Goal: Task Accomplishment & Management: Manage account settings

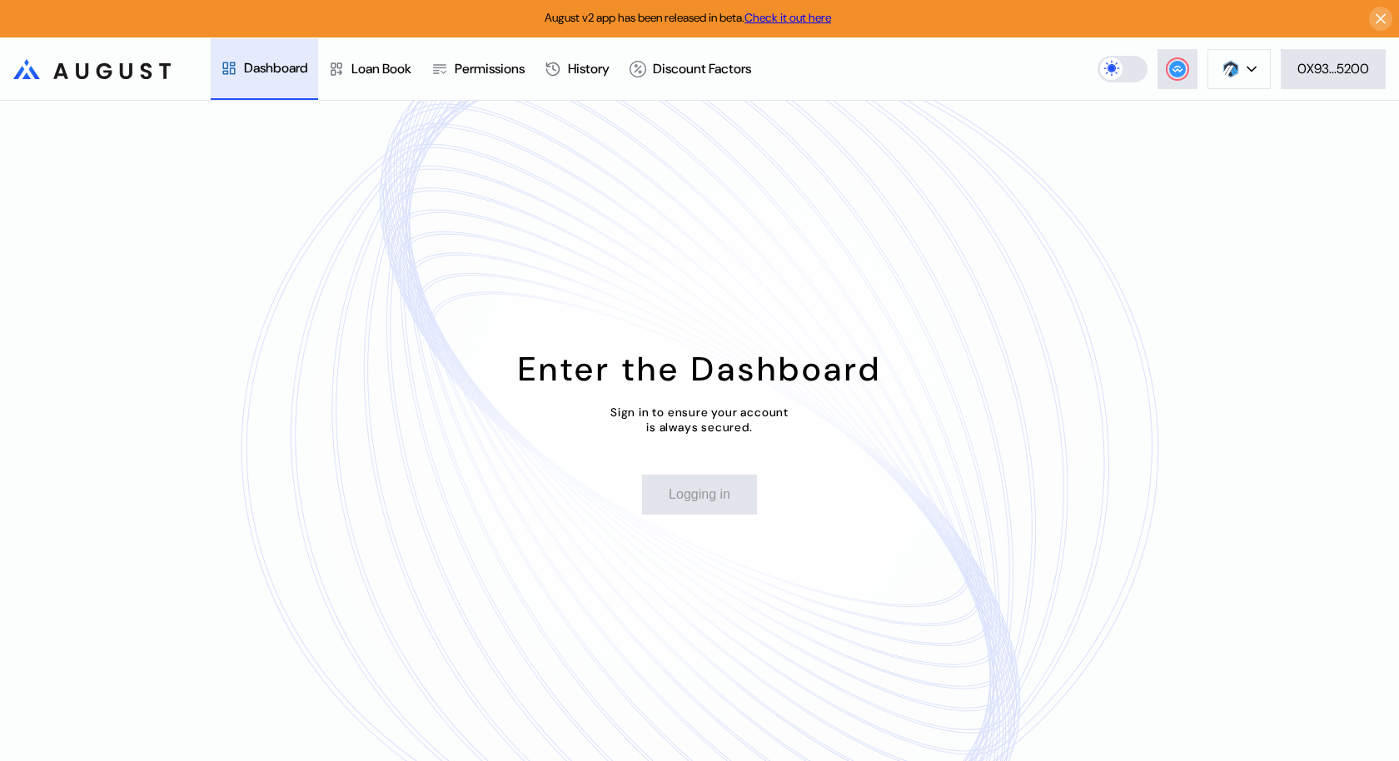
click at [1393, 14] on div "August v2 app has been released in beta. Check it out here" at bounding box center [699, 18] width 1399 height 37
click at [1378, 14] on icon at bounding box center [1381, 19] width 16 height 17
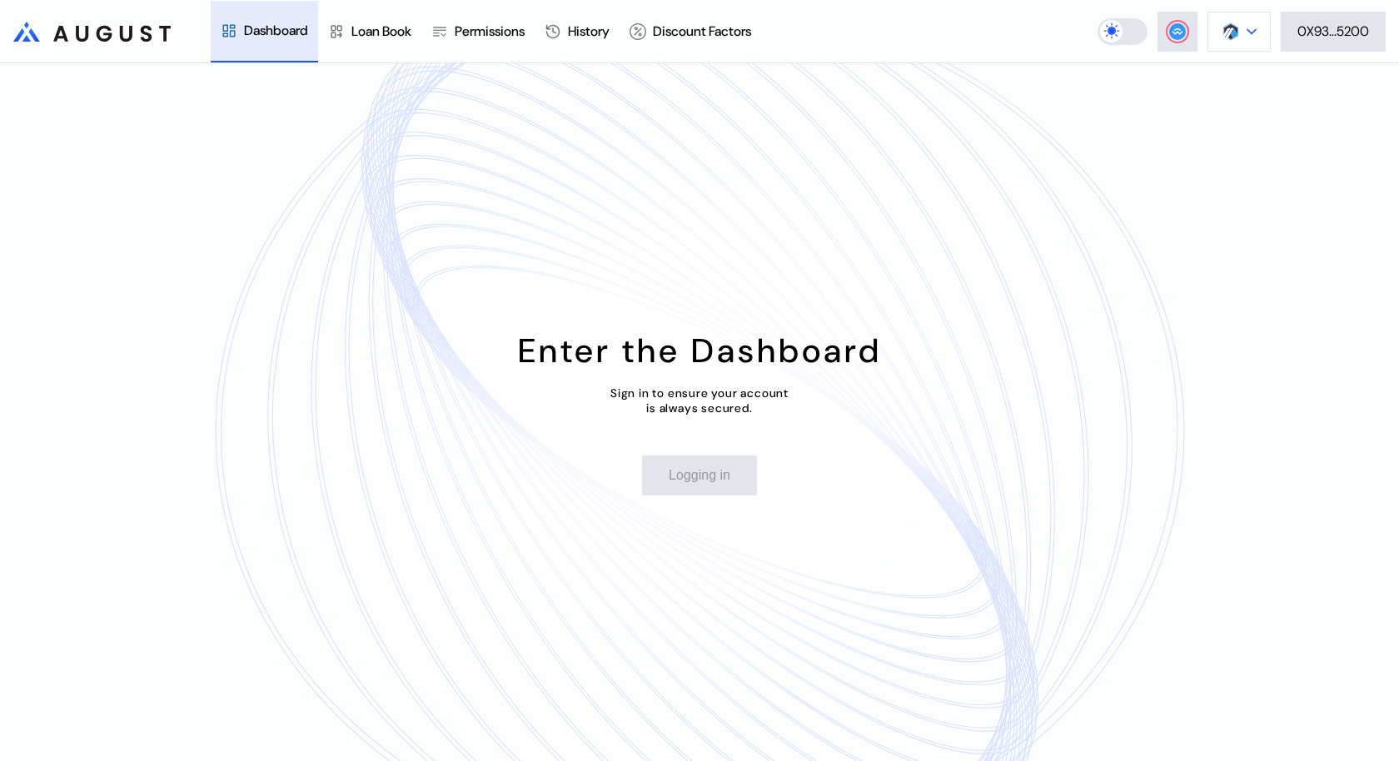
click at [1247, 30] on icon at bounding box center [1251, 31] width 10 height 7
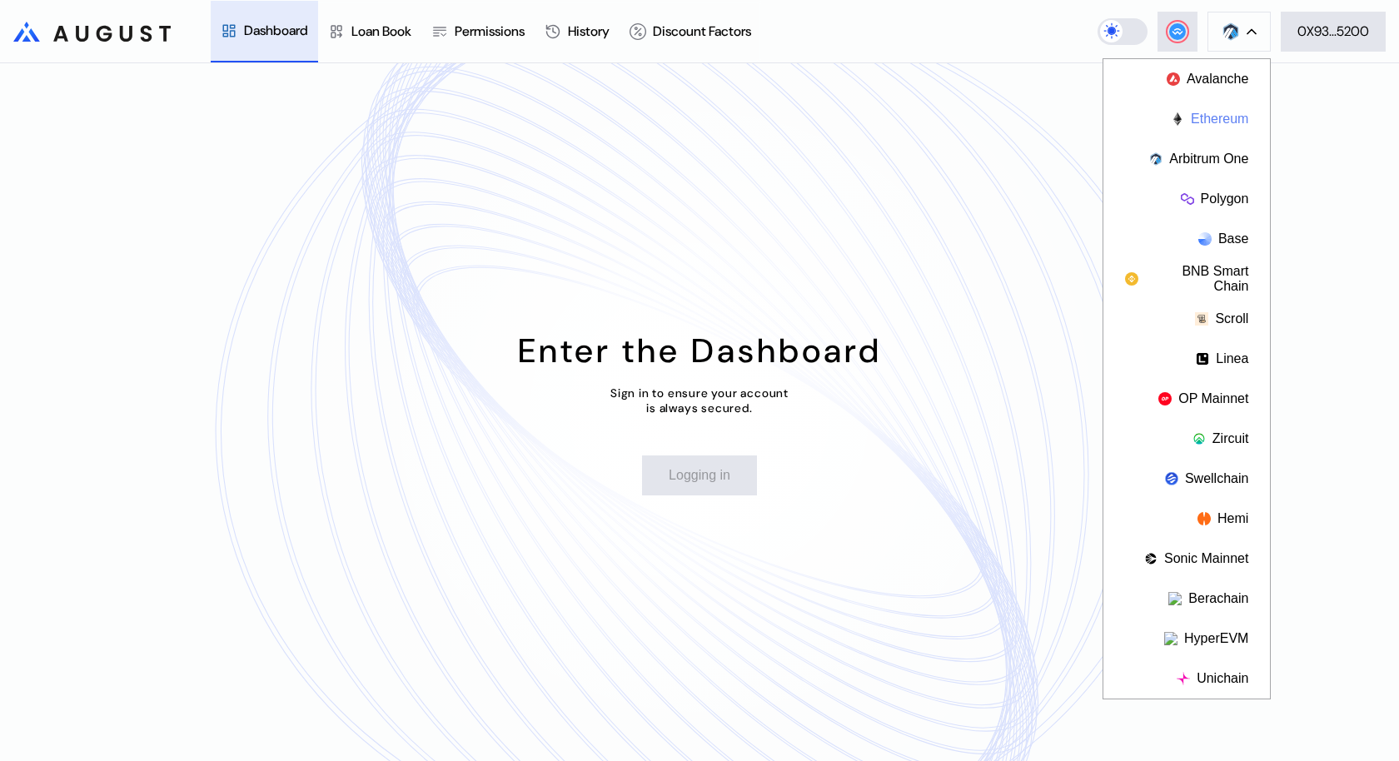
click at [1228, 114] on button "Ethereum" at bounding box center [1186, 119] width 167 height 40
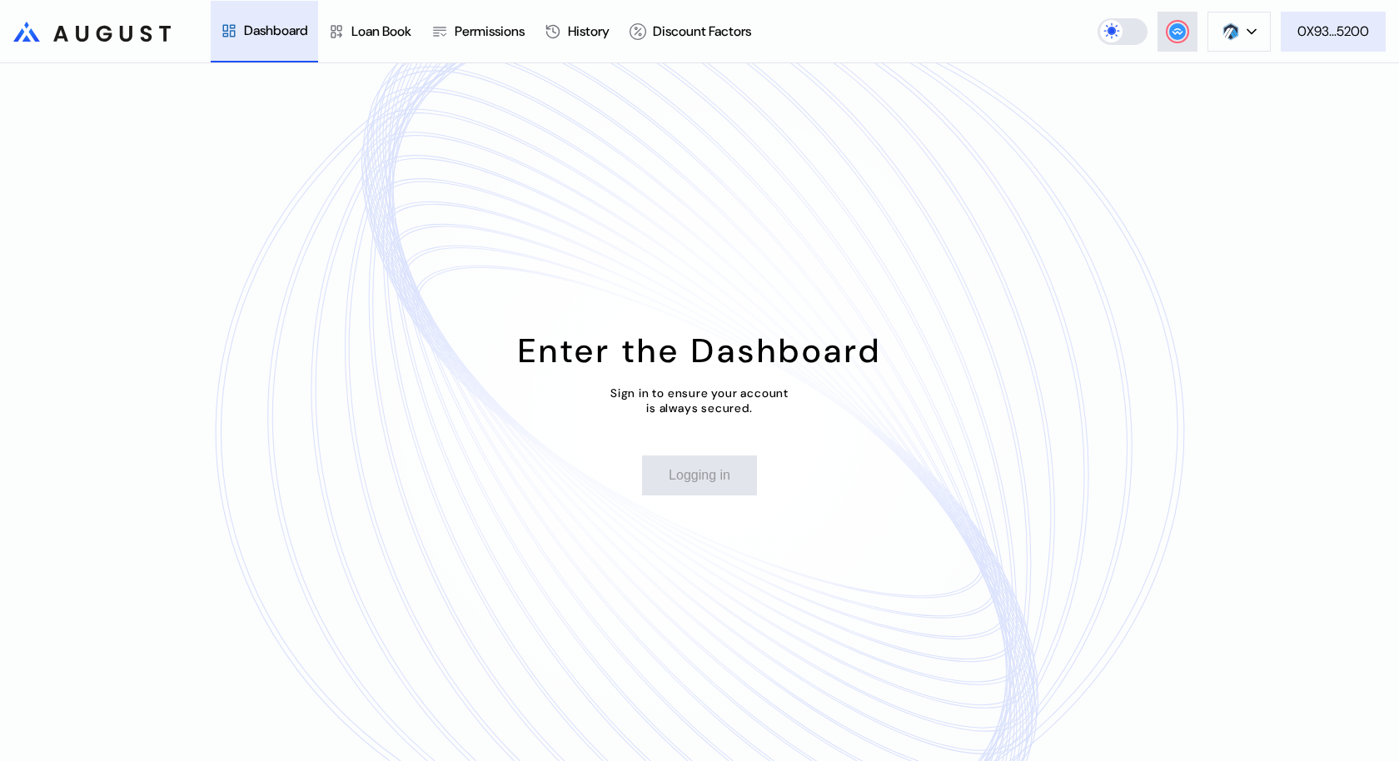
click at [1334, 35] on div "0X93...5200" at bounding box center [1333, 30] width 72 height 17
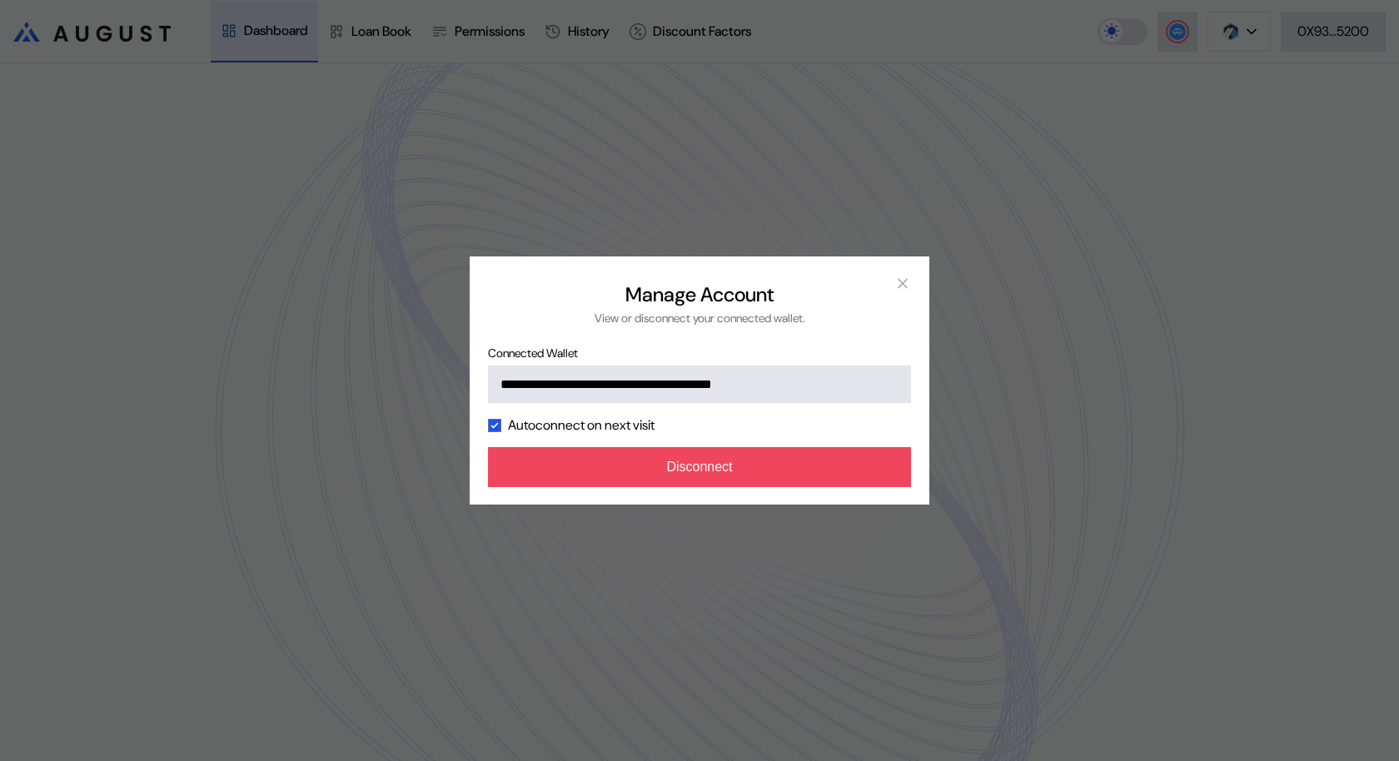
click at [876, 434] on div "Autoconnect on next visit" at bounding box center [699, 424] width 423 height 17
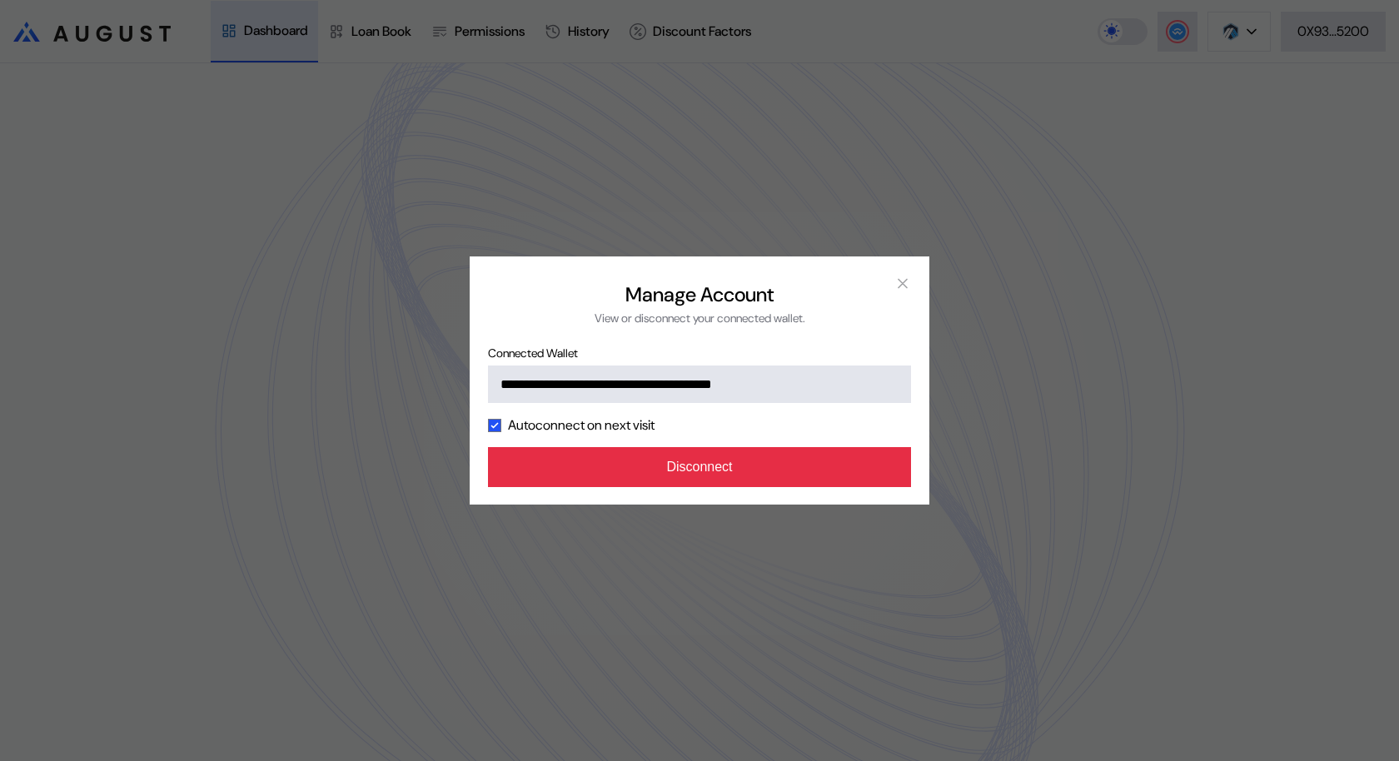
click at [863, 464] on button "Disconnect" at bounding box center [699, 467] width 423 height 40
click at [758, 460] on button "Disconnect" at bounding box center [699, 467] width 423 height 40
click at [704, 469] on button "Disconnect" at bounding box center [699, 467] width 423 height 40
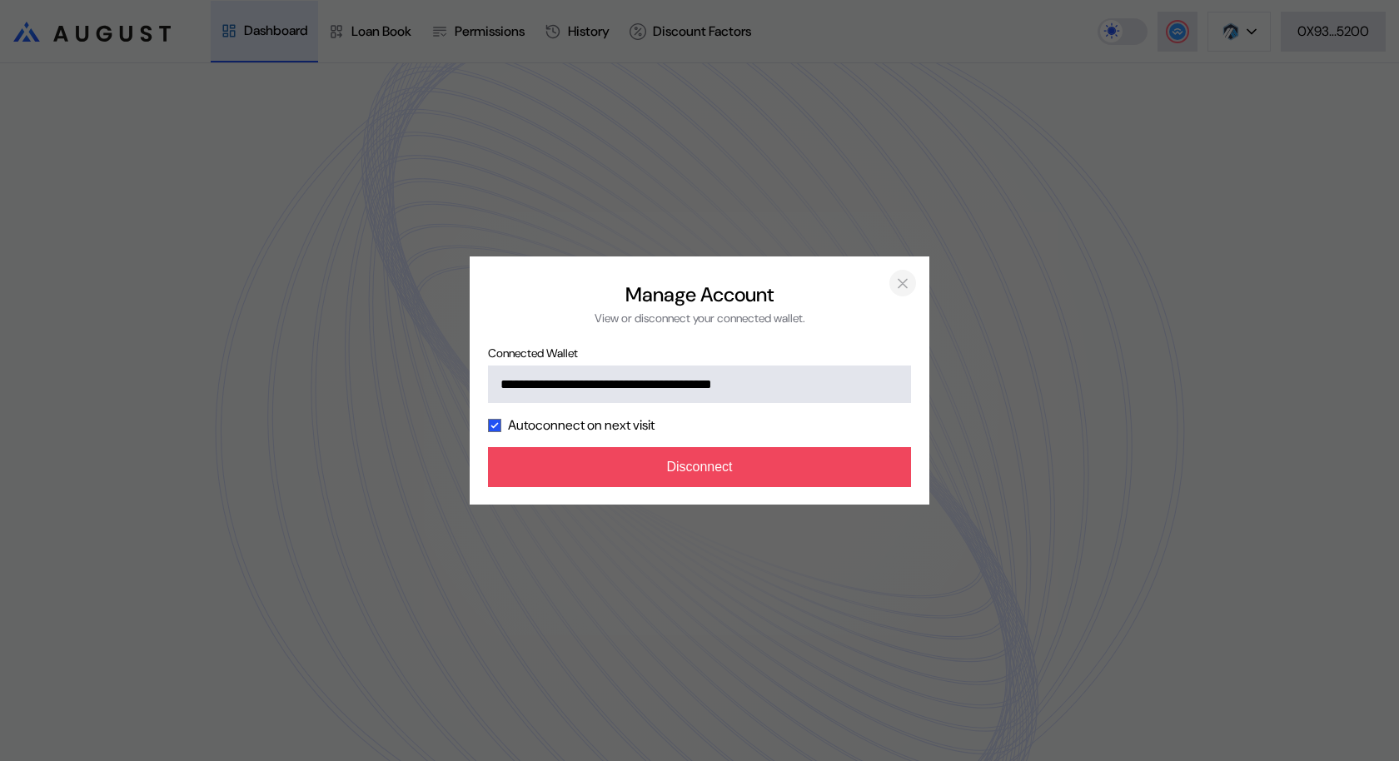
click at [906, 283] on icon "close modal" at bounding box center [902, 283] width 17 height 17
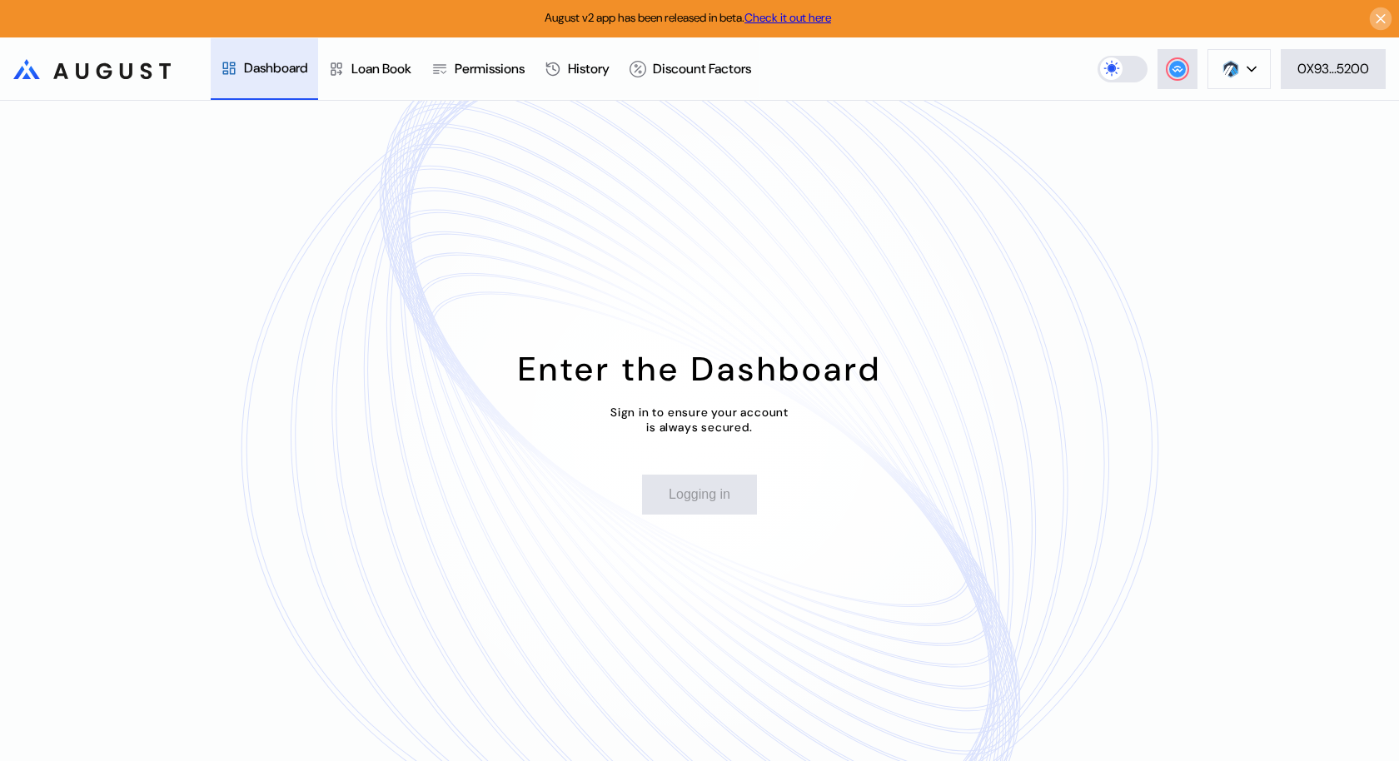
click at [1379, 17] on icon at bounding box center [1380, 19] width 8 height 8
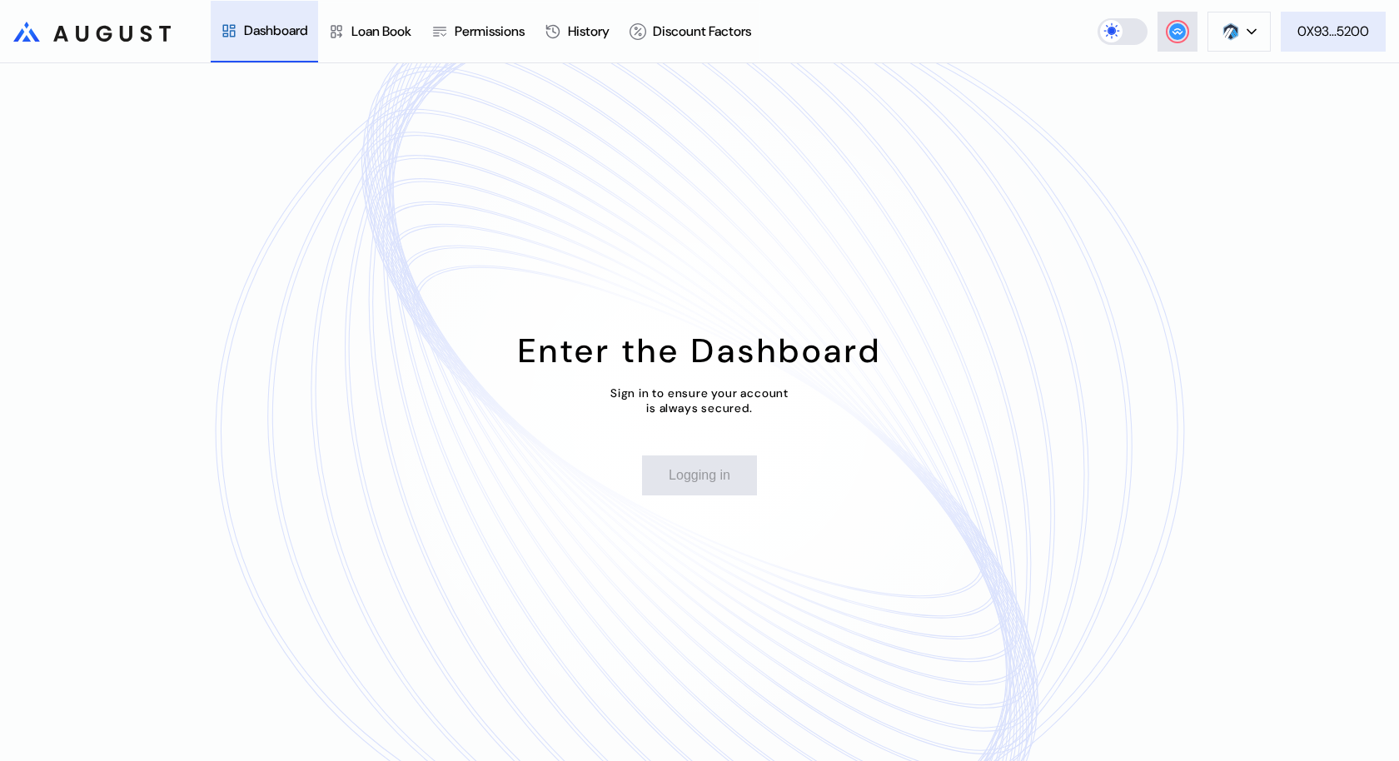
click at [1346, 22] on div "0X93...5200" at bounding box center [1333, 30] width 72 height 17
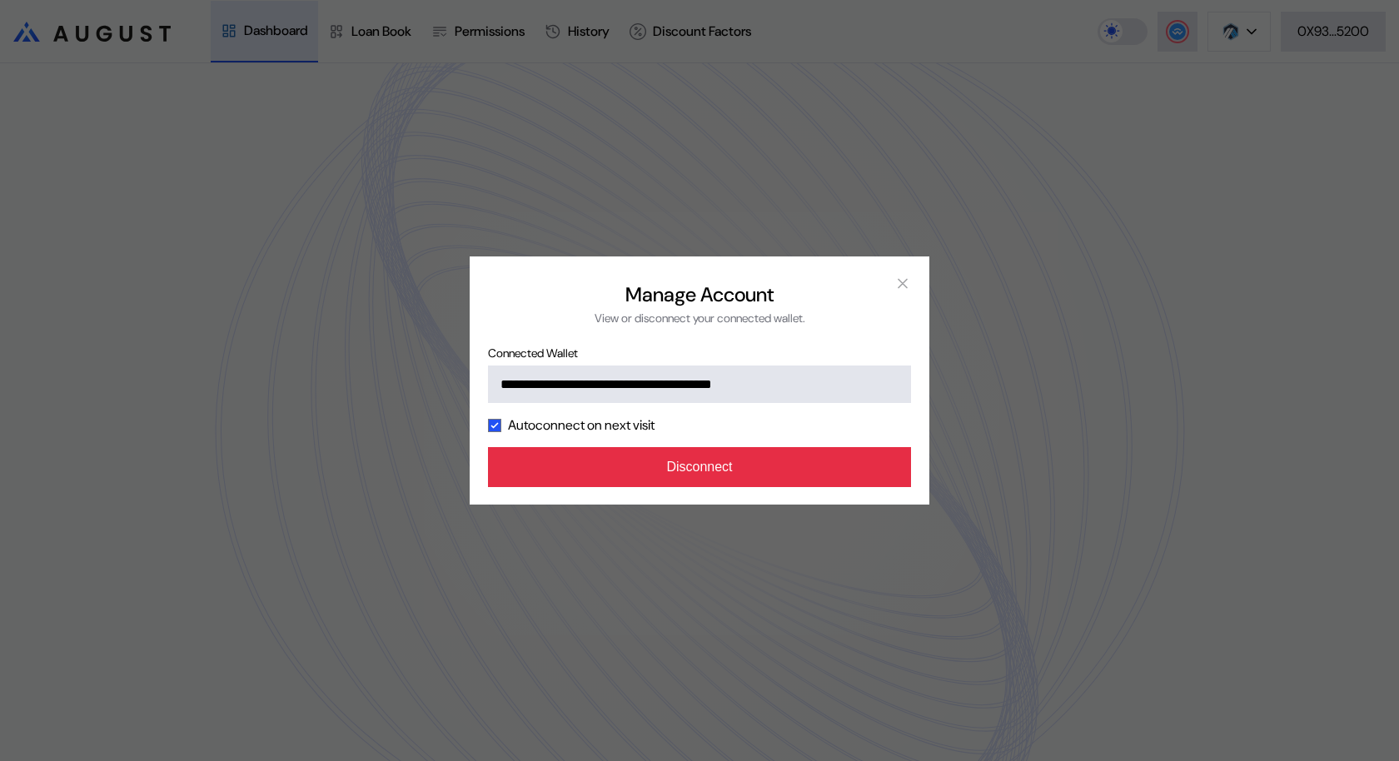
click at [683, 468] on button "Disconnect" at bounding box center [699, 467] width 423 height 40
click at [857, 450] on button "Disconnect" at bounding box center [699, 467] width 423 height 40
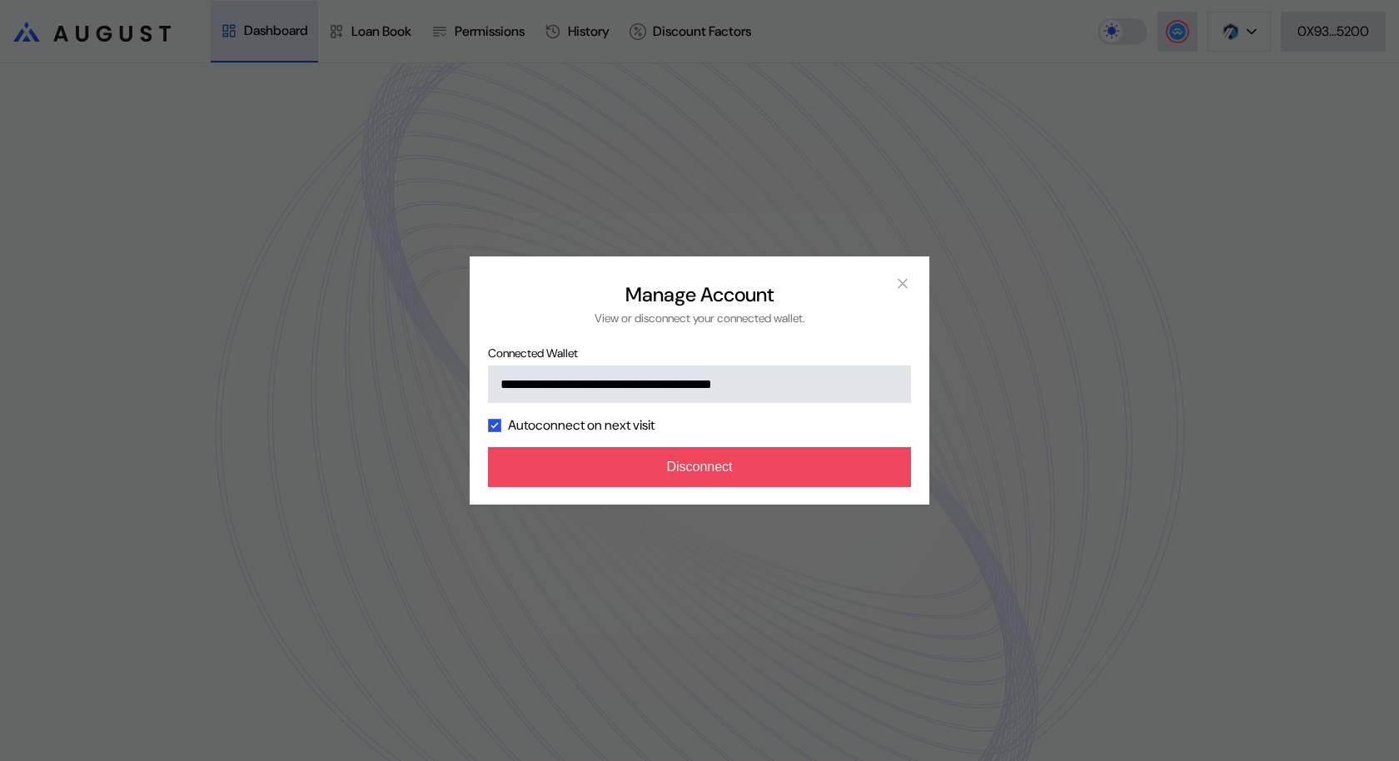
click at [962, 353] on div "**********" at bounding box center [699, 380] width 1399 height 761
